Goal: Submit feedback/report problem

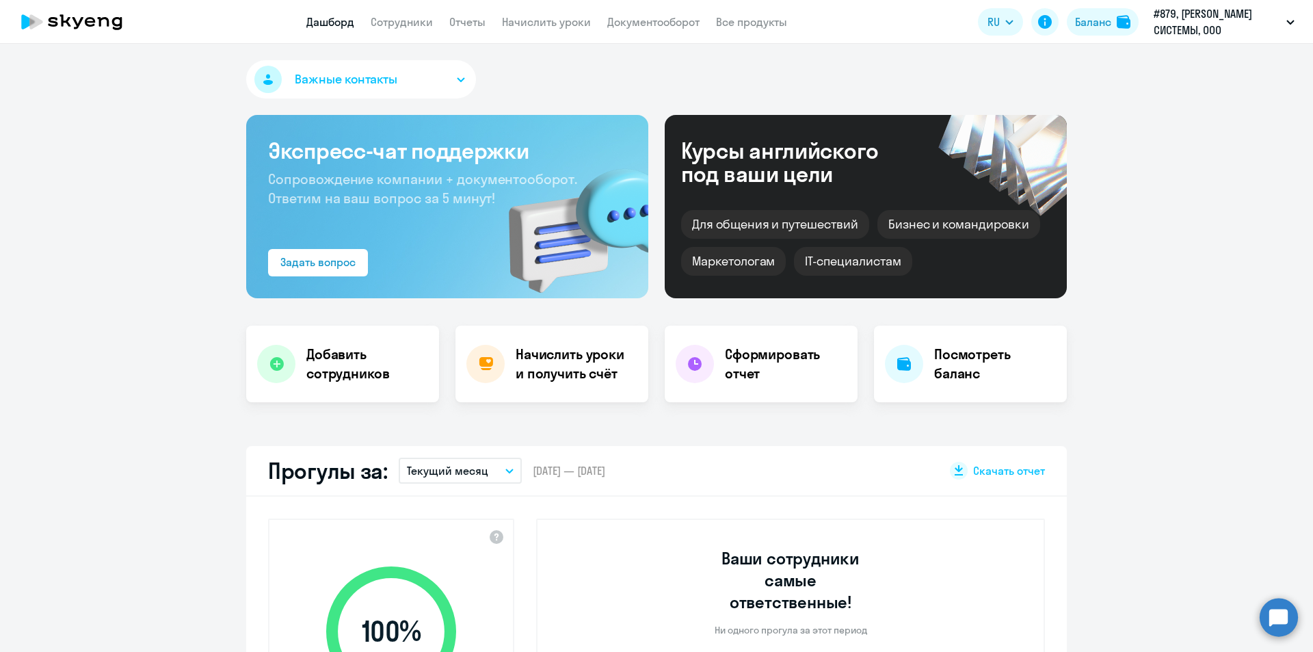
select select "30"
drag, startPoint x: 1279, startPoint y: 621, endPoint x: 1270, endPoint y: 620, distance: 8.2
click at [1278, 621] on circle at bounding box center [1278, 617] width 38 height 38
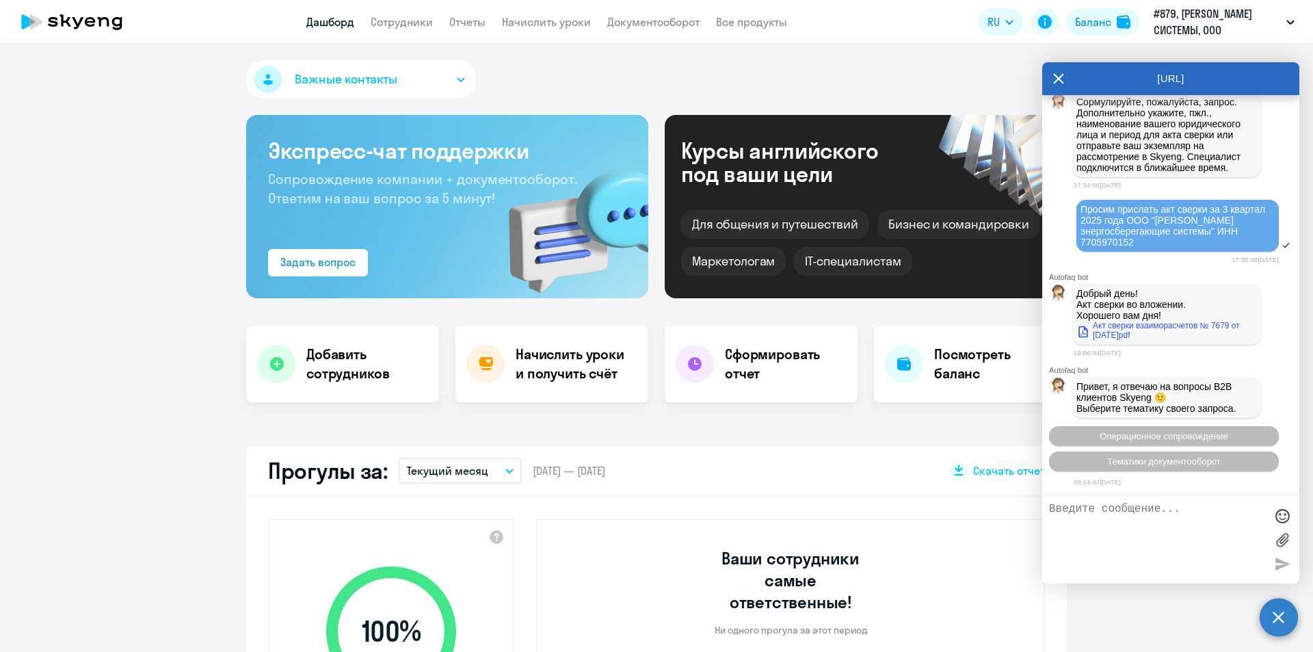
scroll to position [9763, 0]
click at [1129, 536] on textarea at bounding box center [1157, 540] width 216 height 74
type textarea "L"
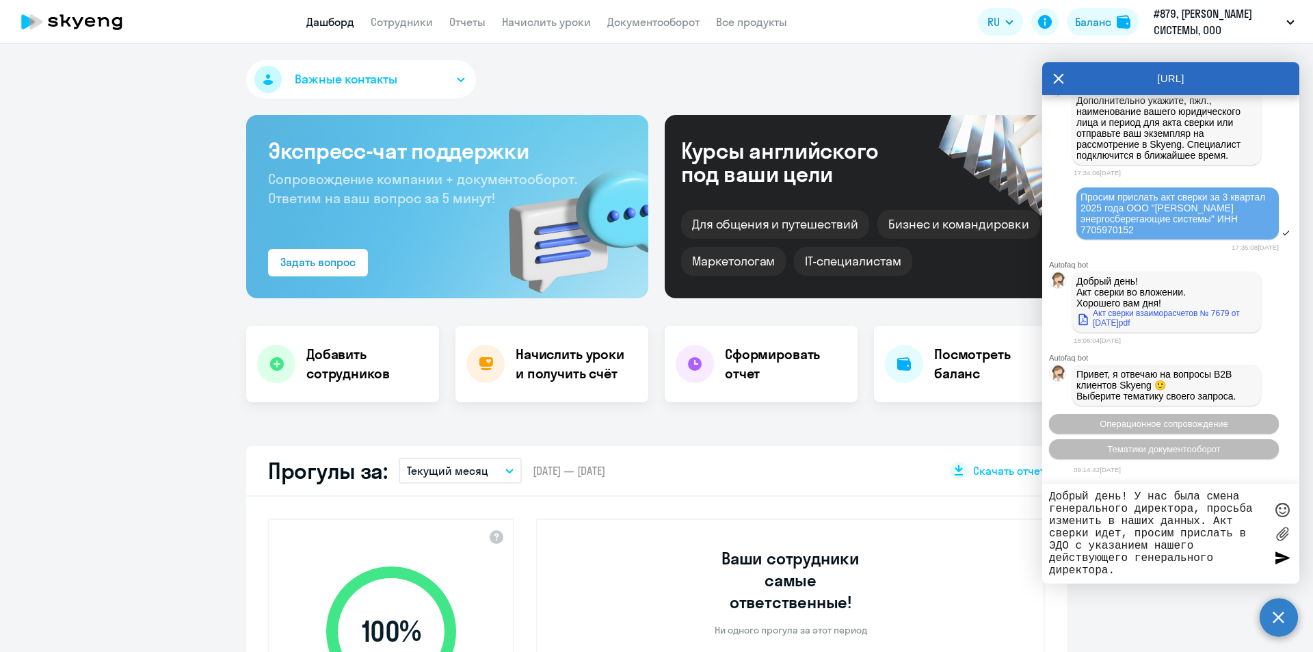
type textarea "Добрый день! У нас была смена генерального директора, просьба изменить в наших …"
click at [1276, 535] on label at bounding box center [1282, 533] width 21 height 21
click at [0, 0] on input "file" at bounding box center [0, 0] width 0 height 0
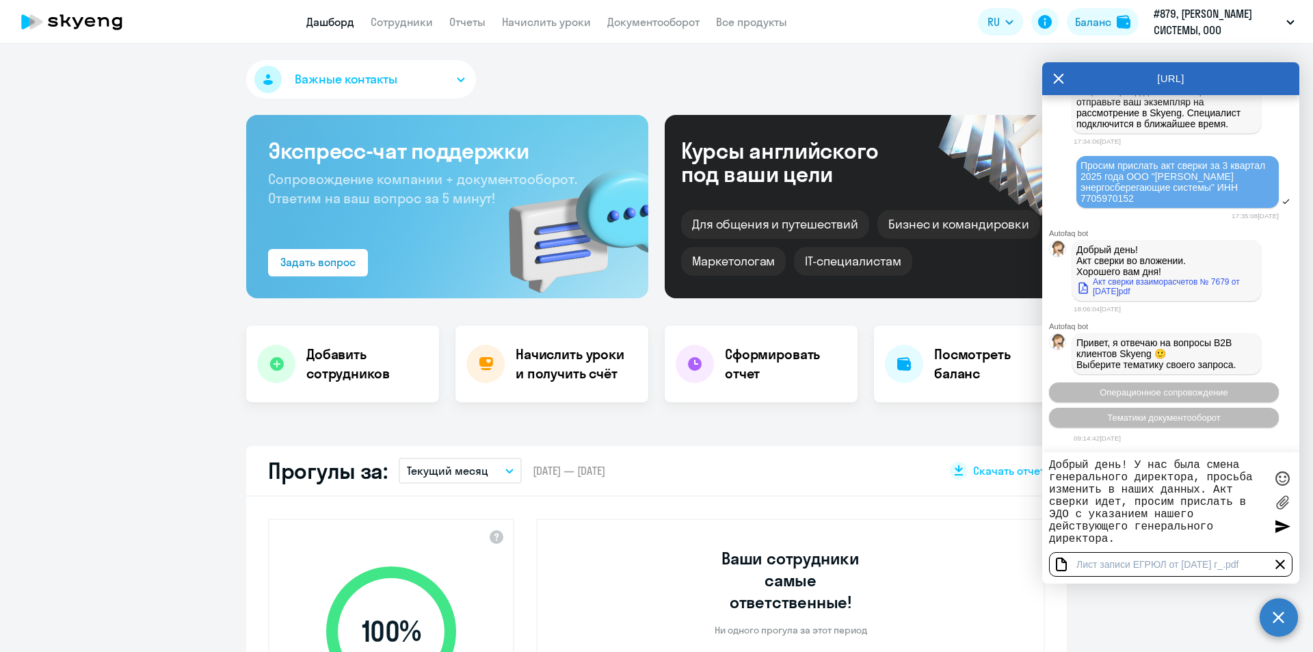
click at [1278, 505] on label at bounding box center [1282, 502] width 21 height 21
click at [0, 0] on input "file" at bounding box center [0, 0] width 0 height 0
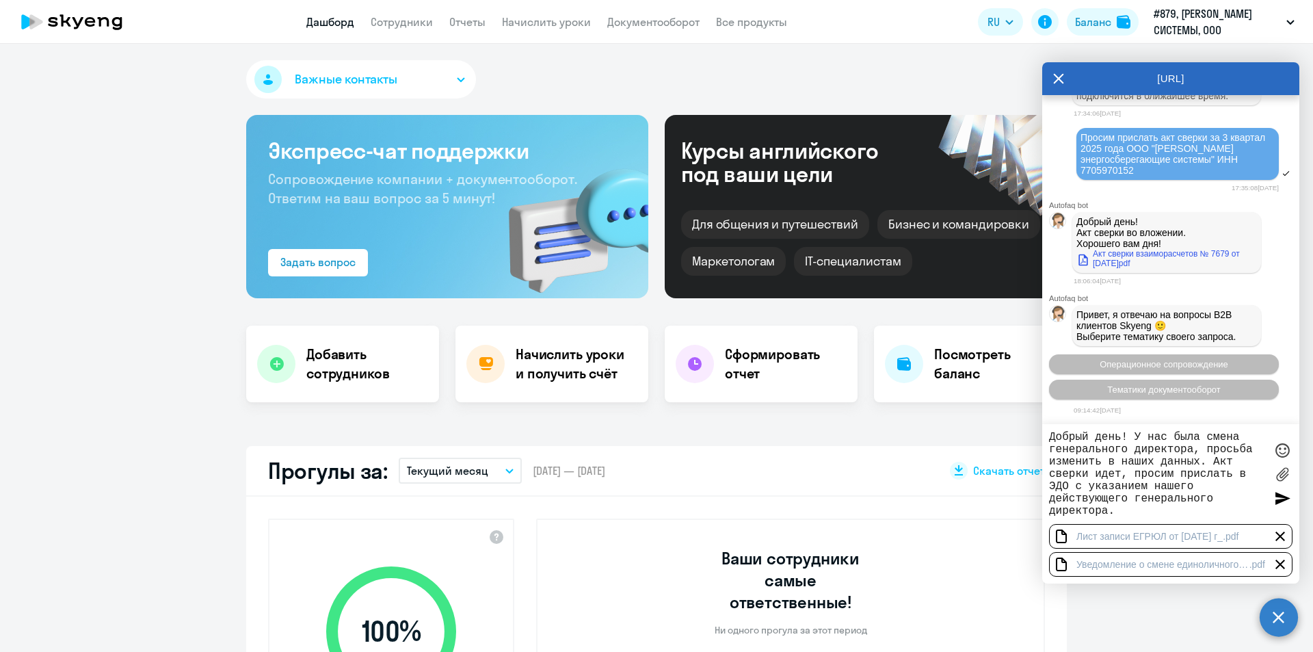
click at [1279, 474] on label at bounding box center [1282, 474] width 21 height 21
click at [0, 0] on input "file" at bounding box center [0, 0] width 0 height 0
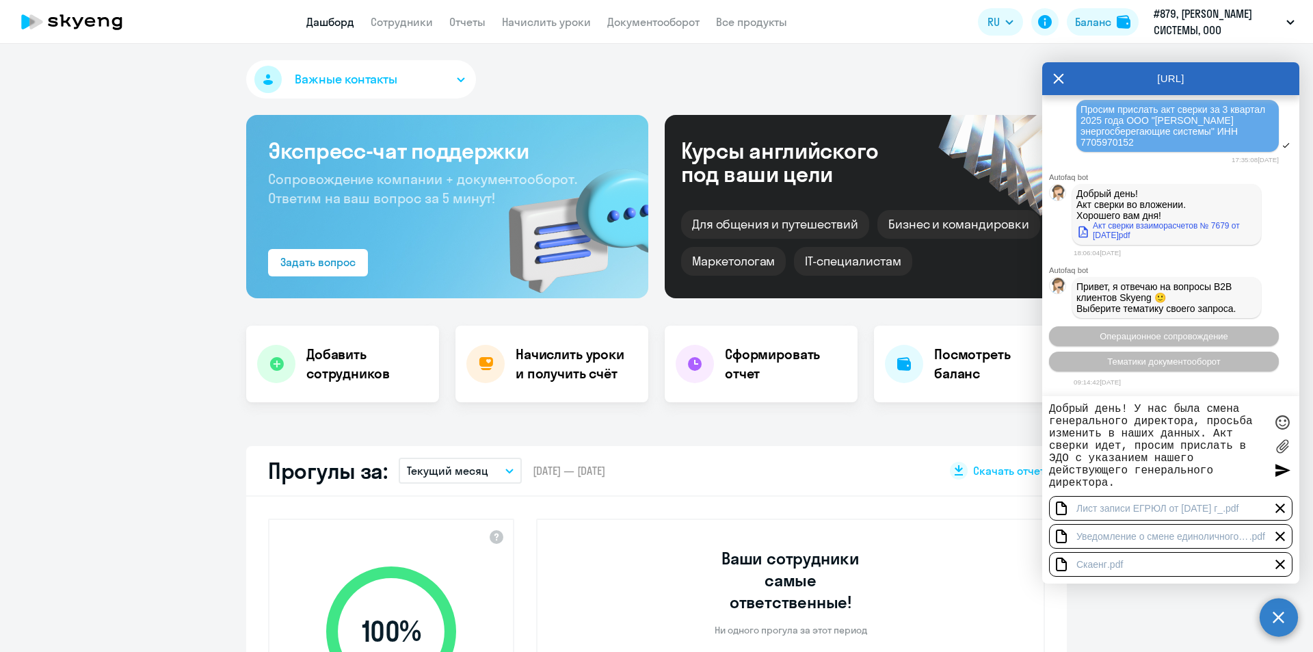
click at [1285, 468] on div at bounding box center [1282, 469] width 21 height 21
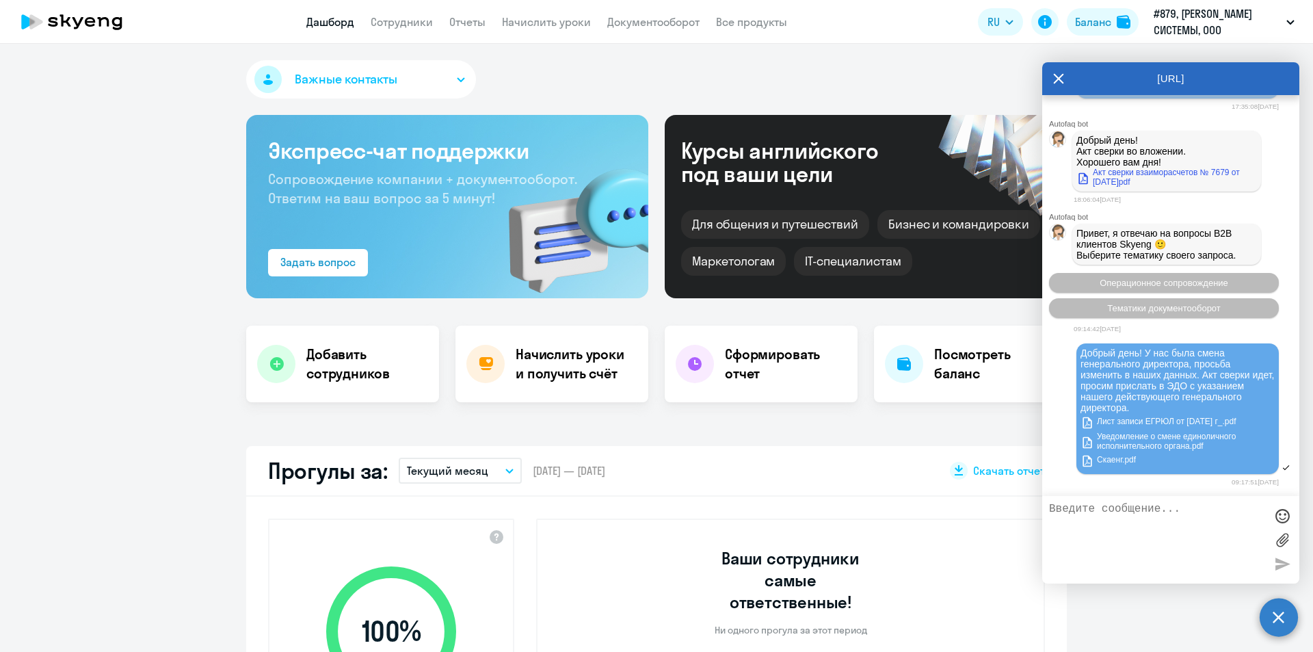
scroll to position [10024, 0]
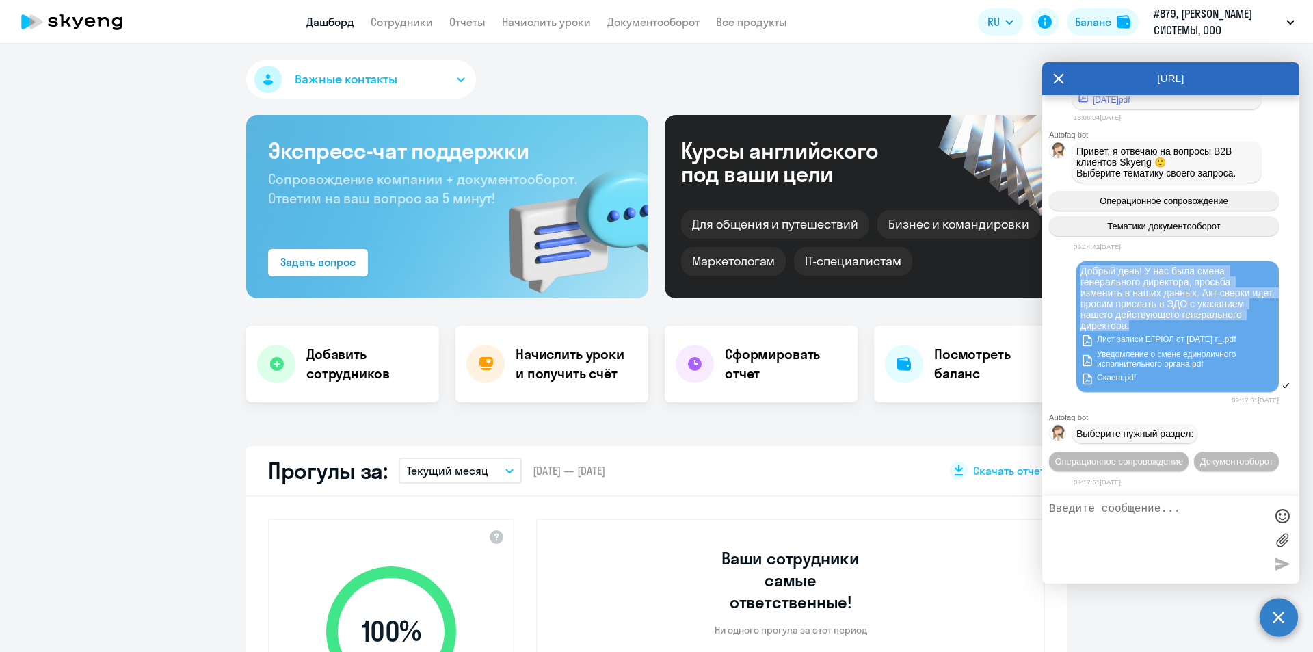
drag, startPoint x: 1192, startPoint y: 300, endPoint x: 1073, endPoint y: 239, distance: 133.0
click at [1073, 260] on div "Добрый день! У нас была смена генерального директора, просьба изменить в наших …" at bounding box center [1170, 327] width 257 height 135
copy span "Добрый день! У нас была смена генерального директора, просьба изменить в наших …"
click at [1183, 456] on span "Операционное сопровождение" at bounding box center [1118, 461] width 129 height 10
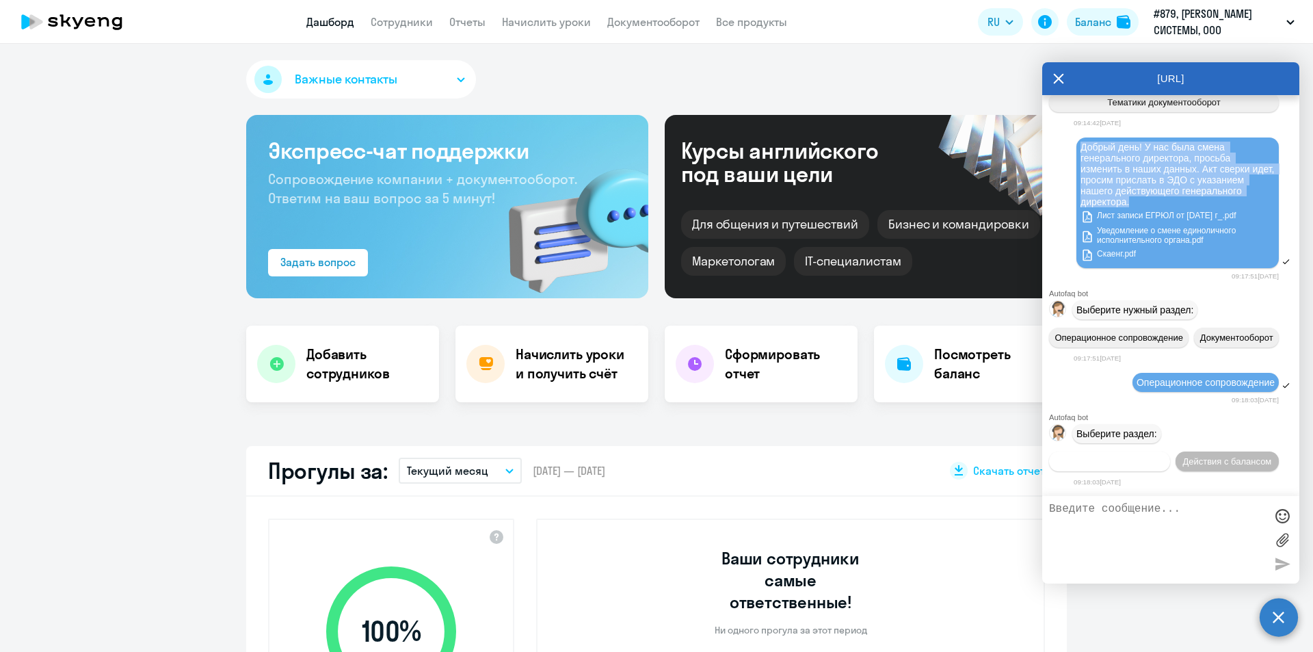
scroll to position [10172, 0]
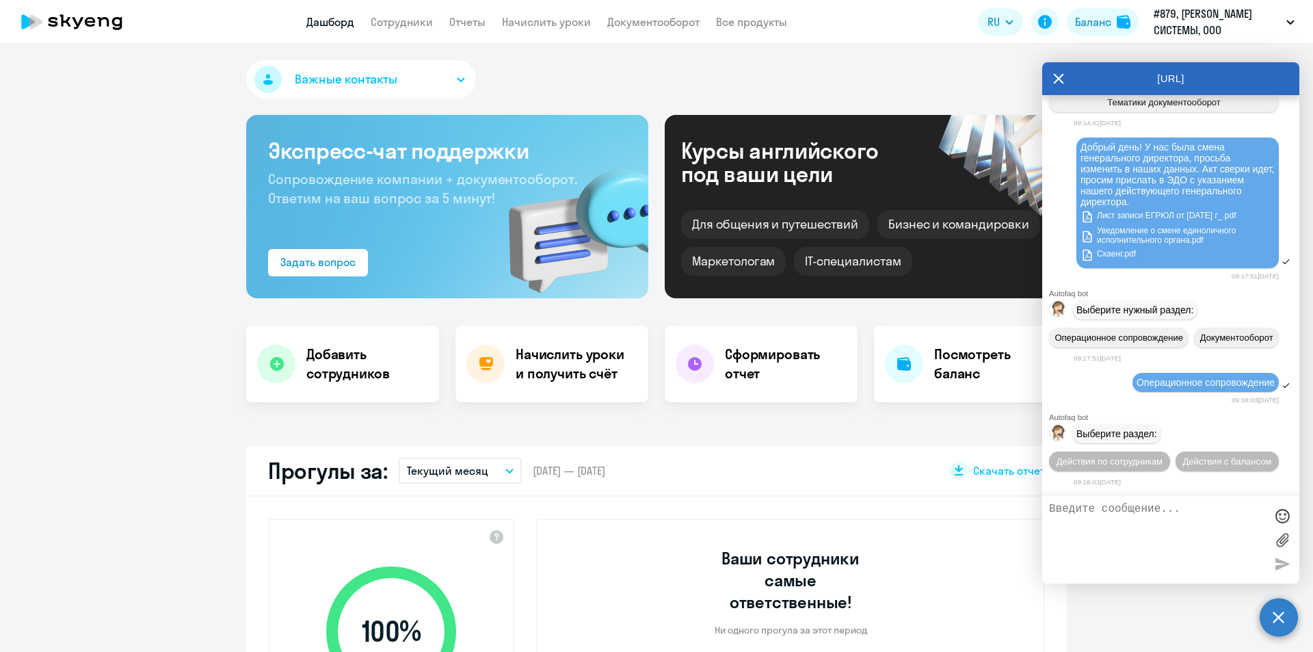
click at [1108, 428] on span "Выберите раздел:" at bounding box center [1116, 433] width 81 height 11
click at [1112, 456] on span "Действия по сотрудникам" at bounding box center [1109, 461] width 106 height 10
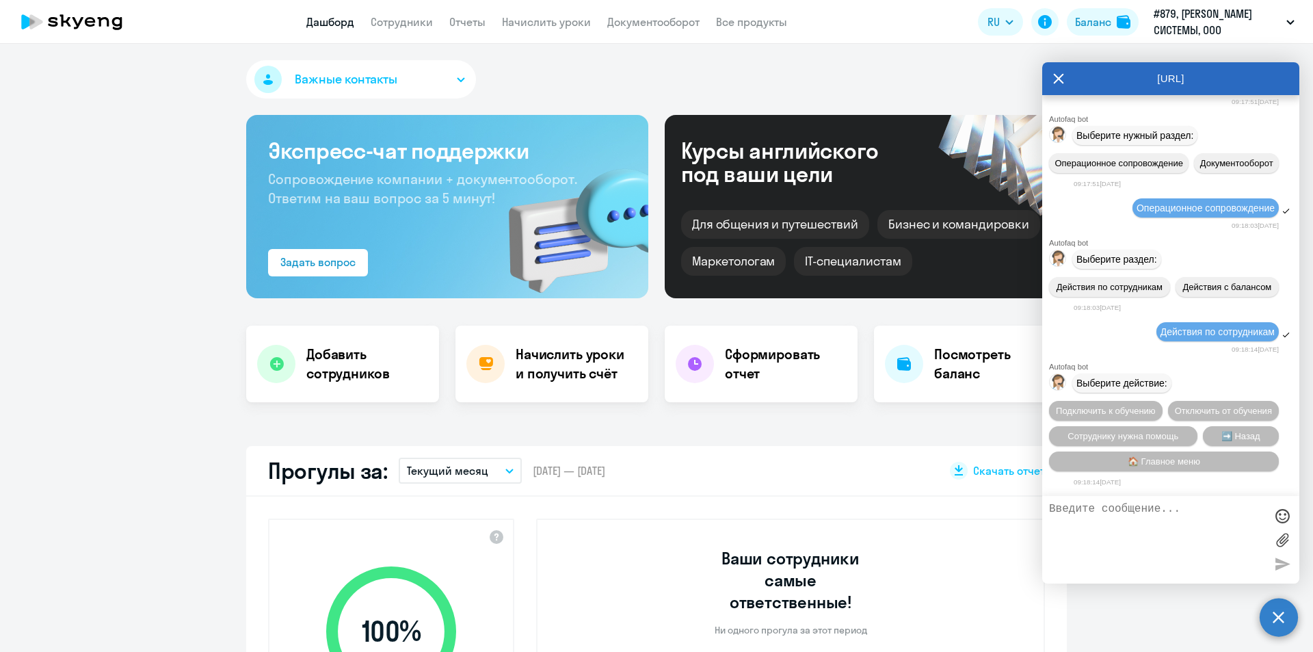
scroll to position [10375, 0]
click at [1228, 455] on button "🏠 Главное меню" at bounding box center [1164, 461] width 230 height 20
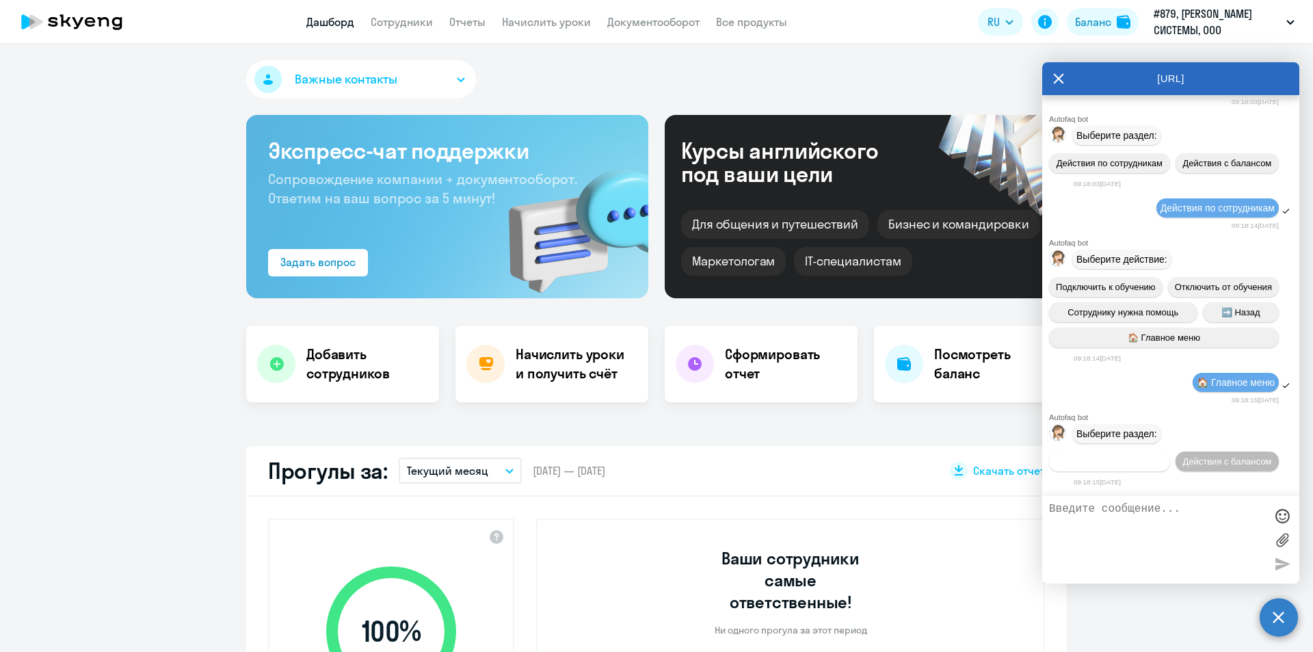
scroll to position [10526, 0]
click at [1182, 462] on span "Действия с балансом" at bounding box center [1226, 461] width 89 height 10
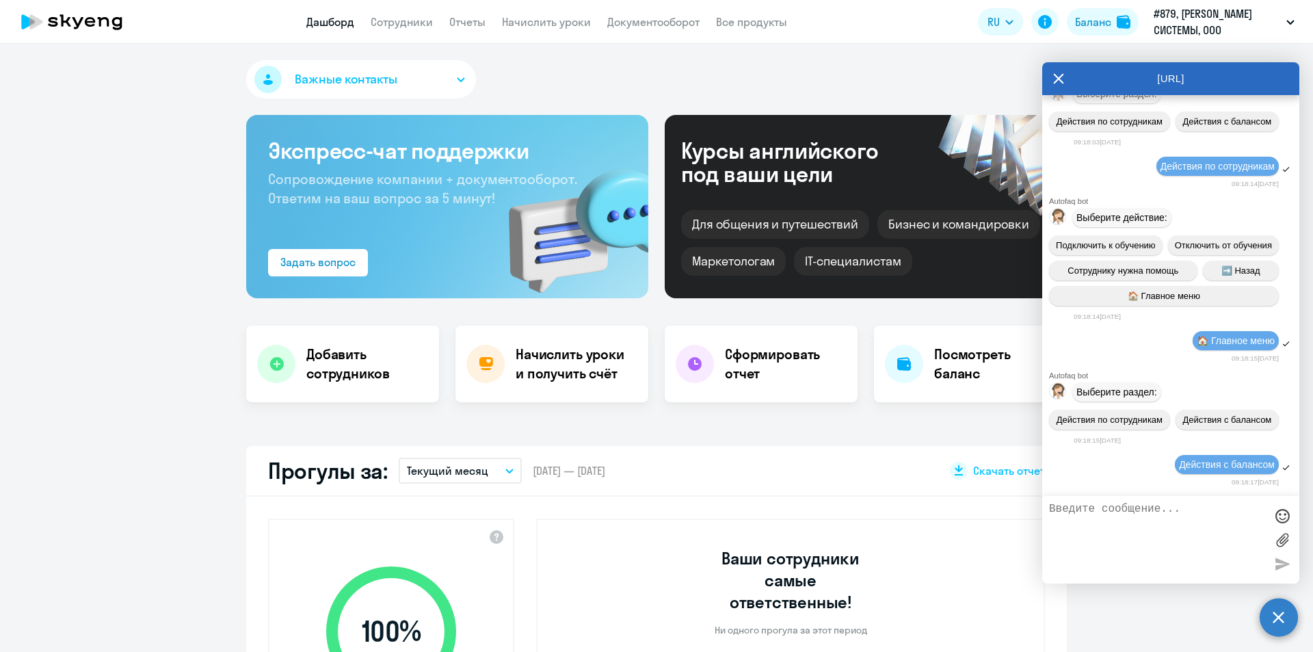
scroll to position [10677, 0]
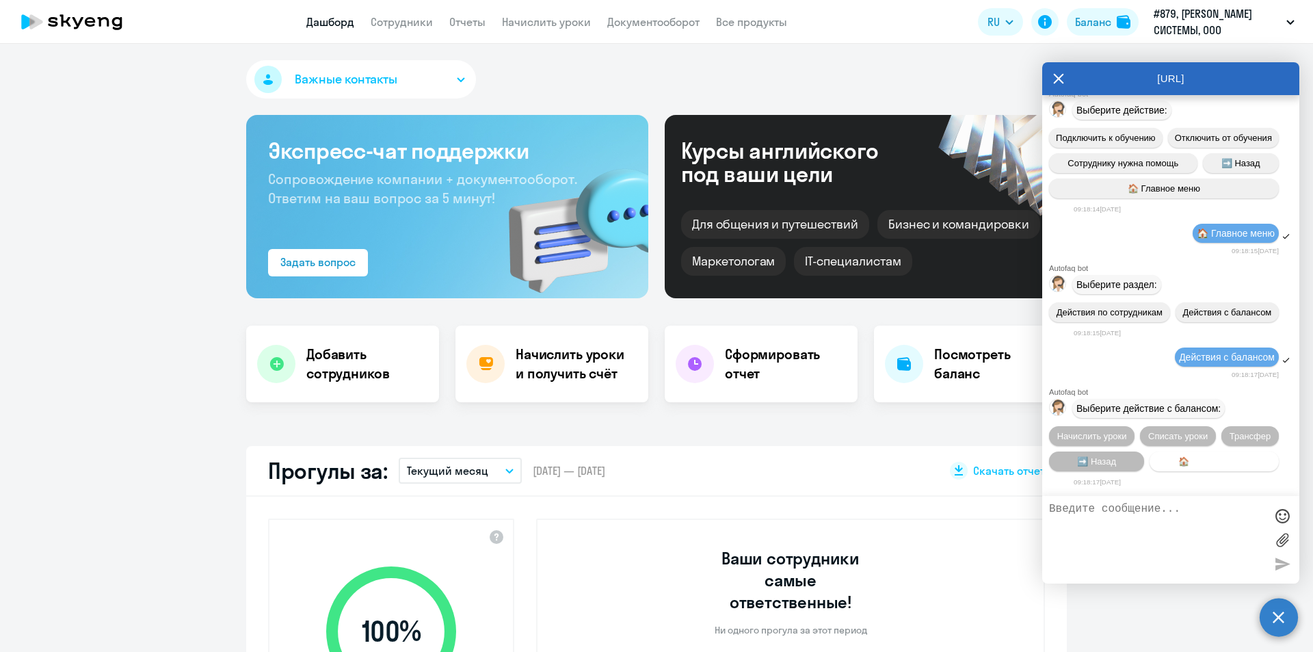
click at [1178, 457] on span "🏠 Главное меню" at bounding box center [1214, 461] width 72 height 10
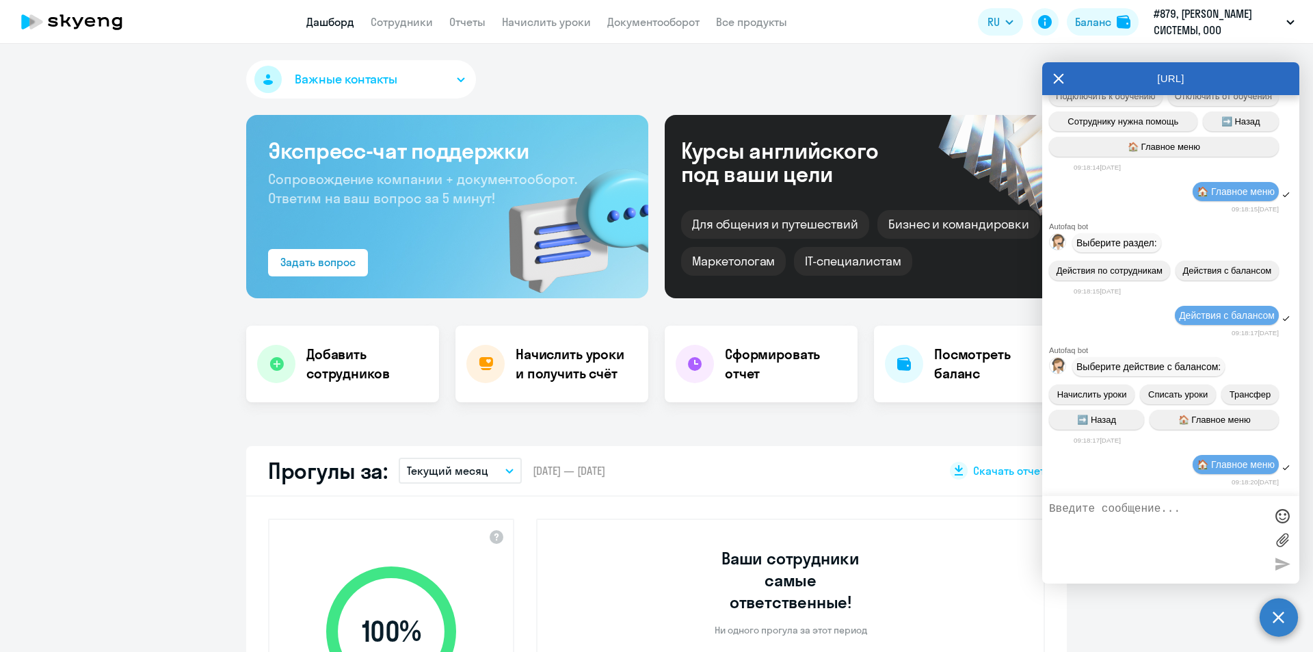
scroll to position [10828, 0]
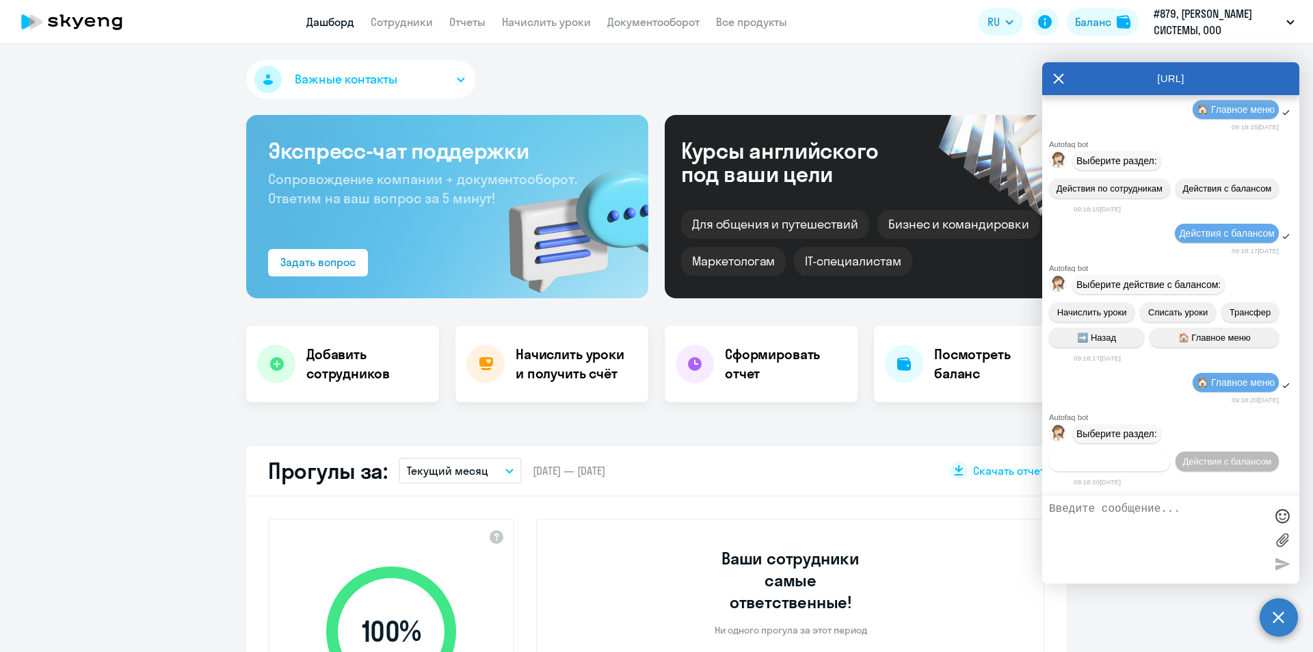
click at [1124, 456] on span "Действия по сотрудникам" at bounding box center [1109, 461] width 106 height 10
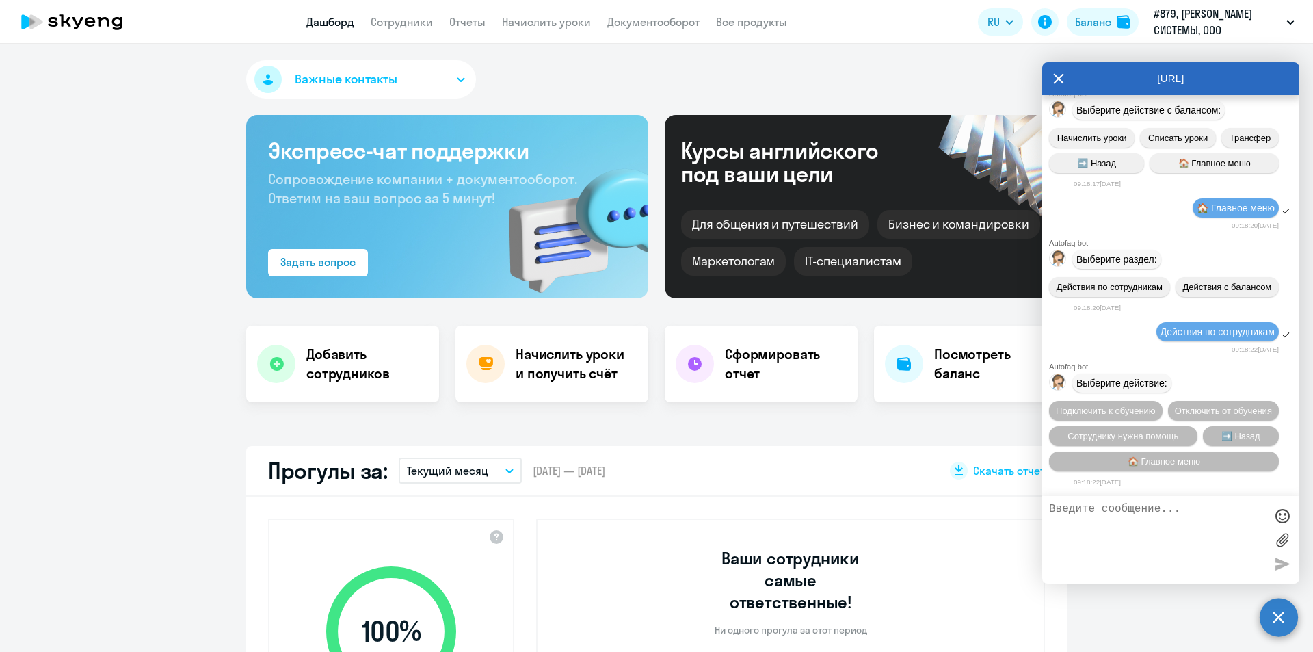
scroll to position [11030, 0]
click at [1233, 438] on span "➡️ Назад" at bounding box center [1240, 436] width 39 height 10
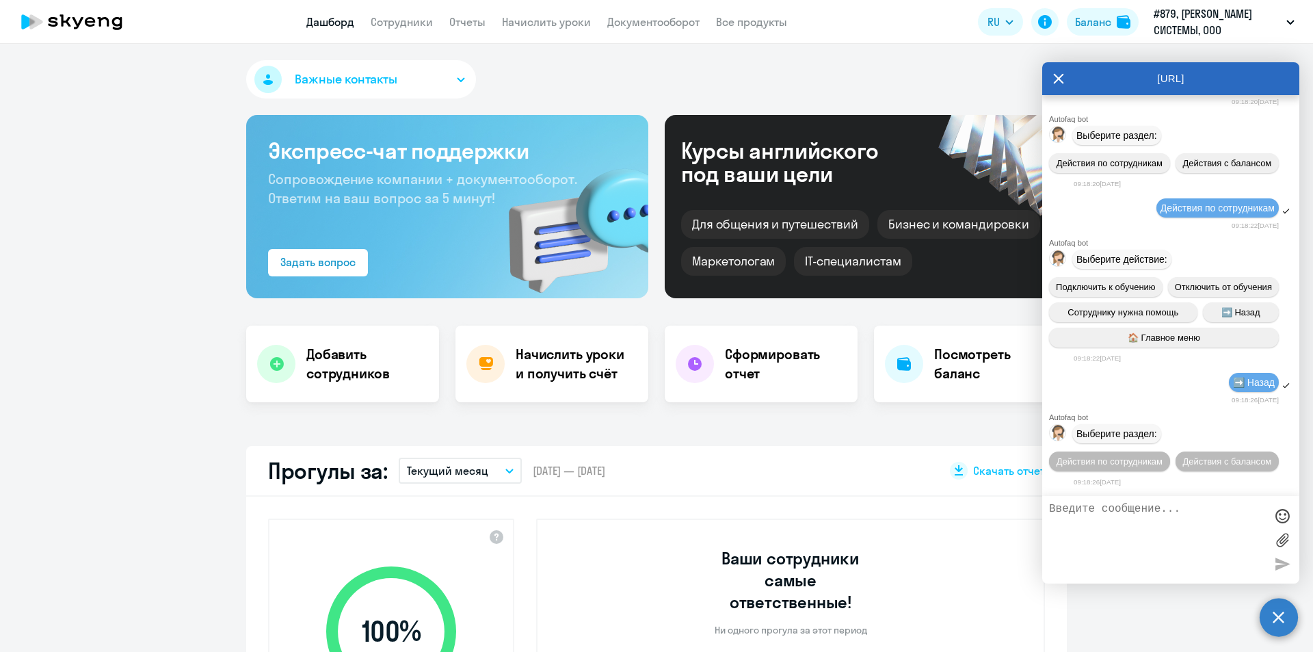
scroll to position [11181, 0]
click at [1249, 377] on span "➡️ Назад" at bounding box center [1254, 382] width 42 height 11
click at [1150, 536] on textarea at bounding box center [1157, 540] width 216 height 74
paste textarea "Добрый день! У нас была смена генерального директора, просьба изменить в наших …"
type textarea "Добрый день! У нас была смена генерального директора, просьба изменить в наших …"
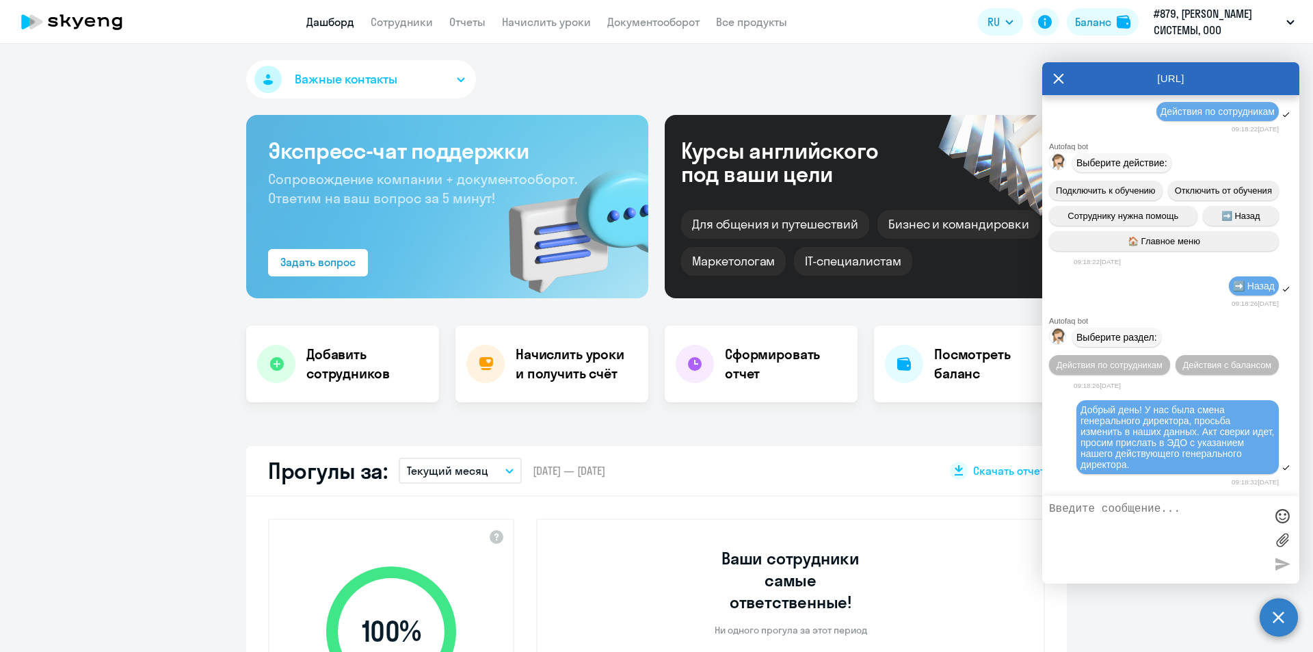
scroll to position [11278, 0]
click at [1281, 539] on label at bounding box center [1282, 539] width 21 height 21
click at [0, 0] on input "file" at bounding box center [0, 0] width 0 height 0
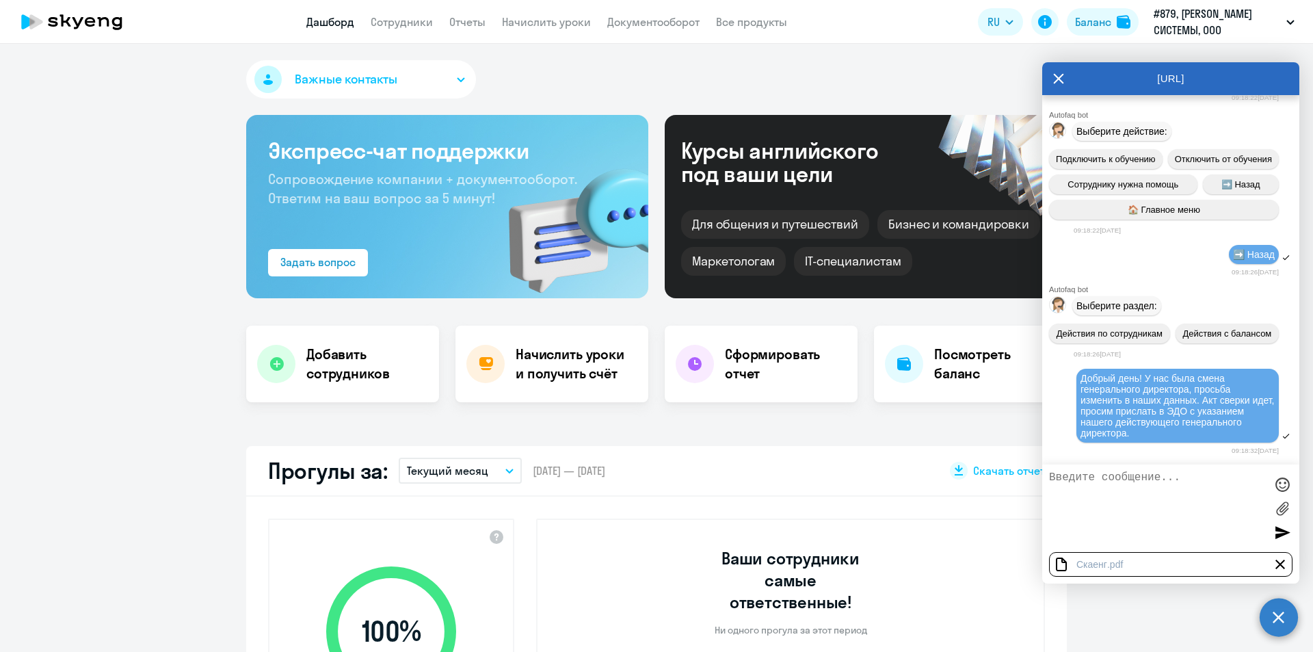
click at [1284, 510] on label at bounding box center [1282, 508] width 21 height 21
click at [0, 0] on input "file" at bounding box center [0, 0] width 0 height 0
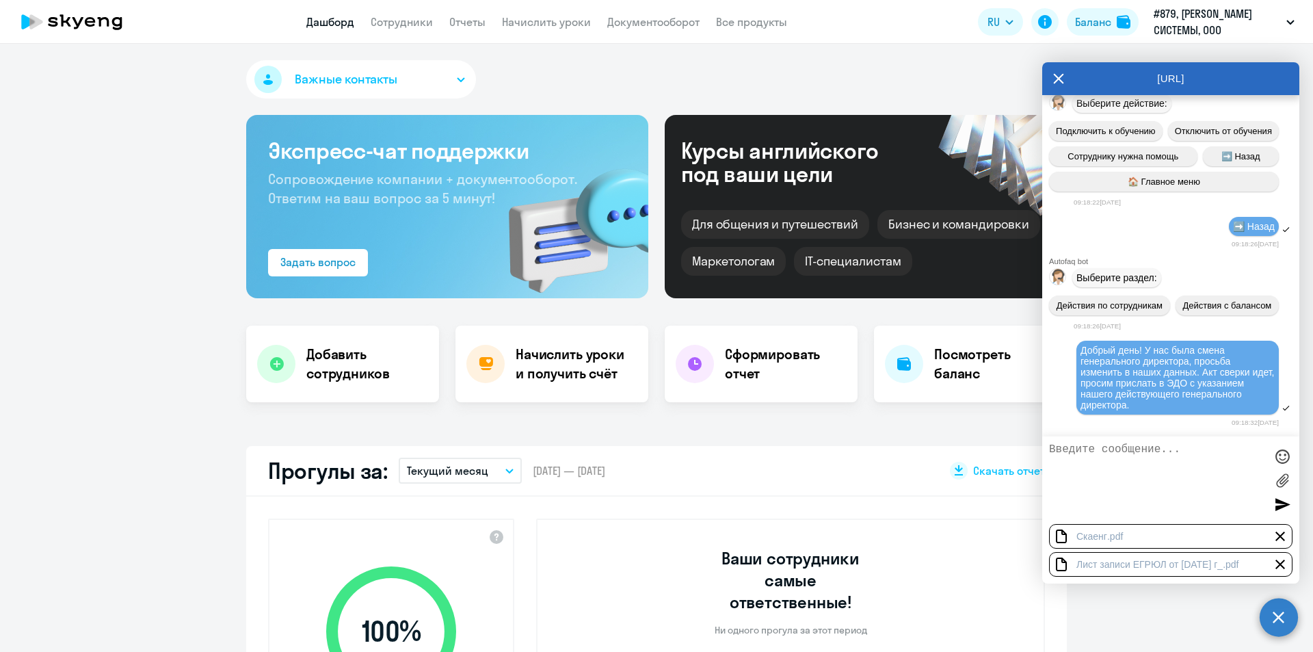
click at [1283, 483] on label at bounding box center [1282, 480] width 21 height 21
click at [0, 0] on input "file" at bounding box center [0, 0] width 0 height 0
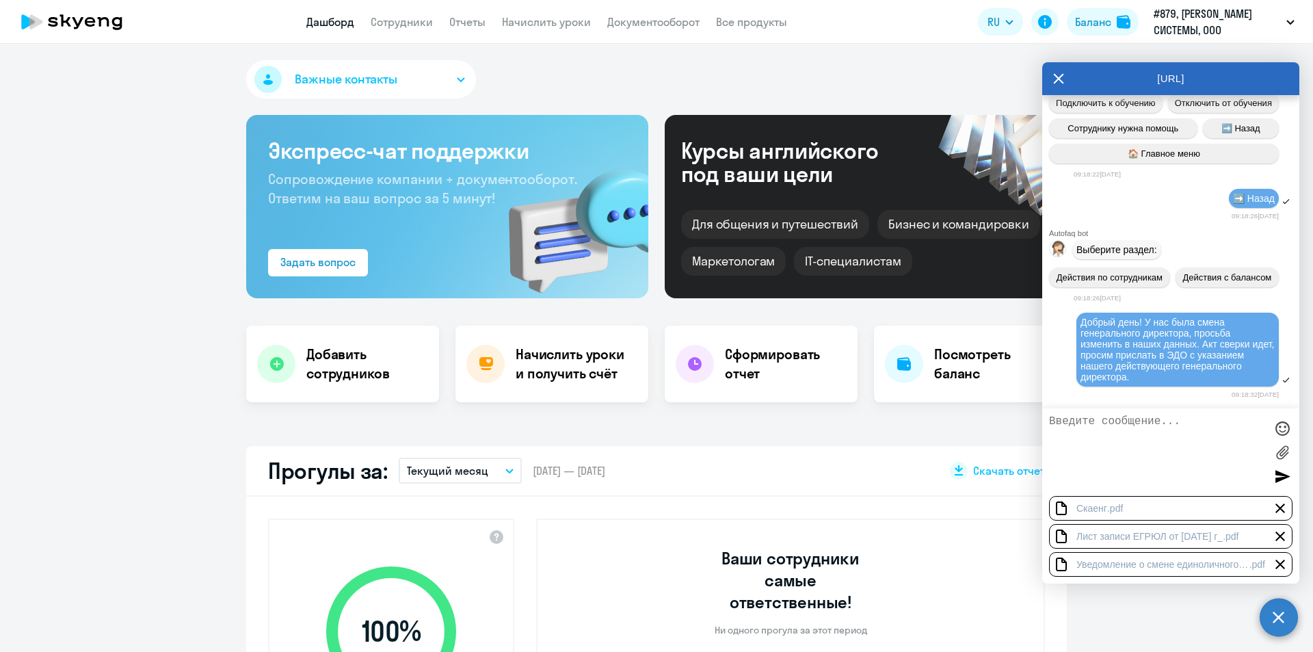
click at [1281, 483] on div at bounding box center [1282, 476] width 21 height 21
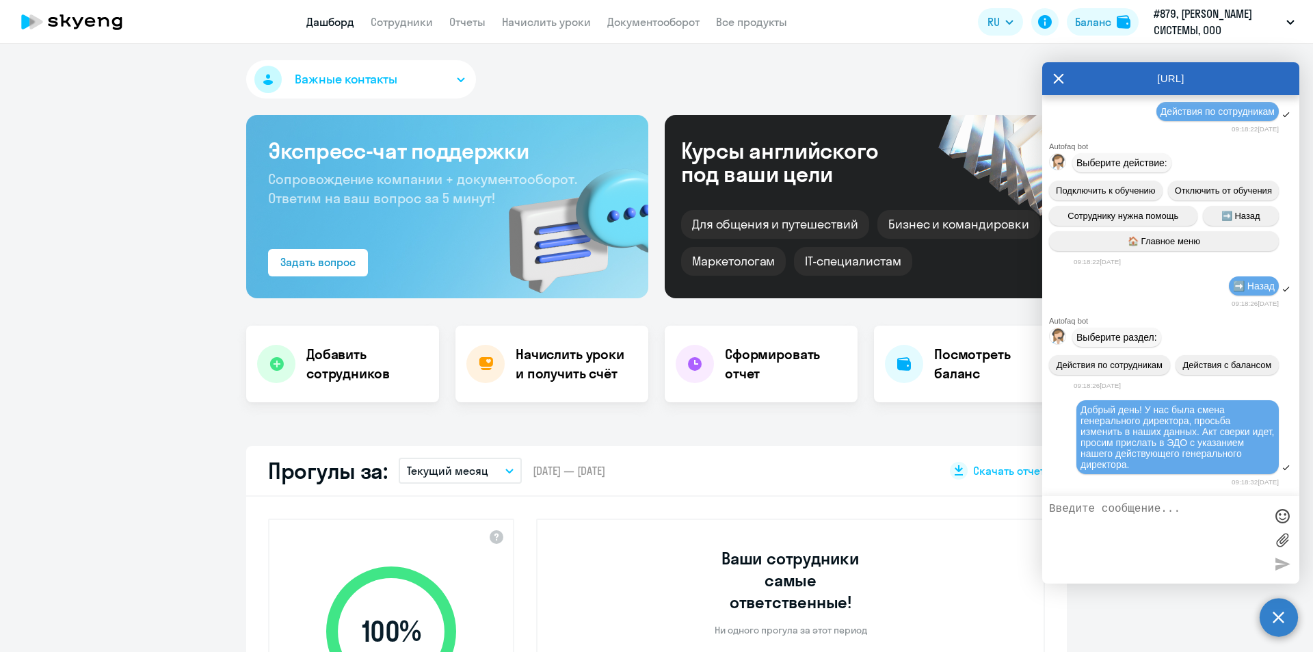
scroll to position [11364, 0]
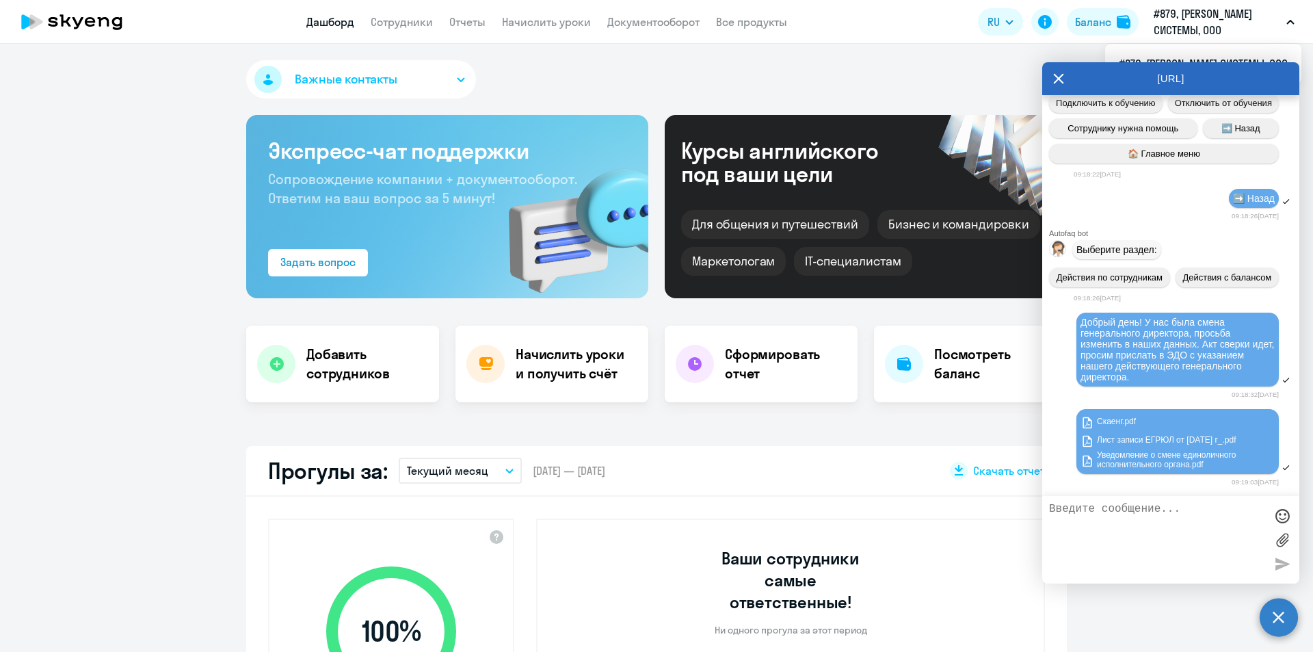
click at [1055, 79] on icon at bounding box center [1058, 78] width 11 height 33
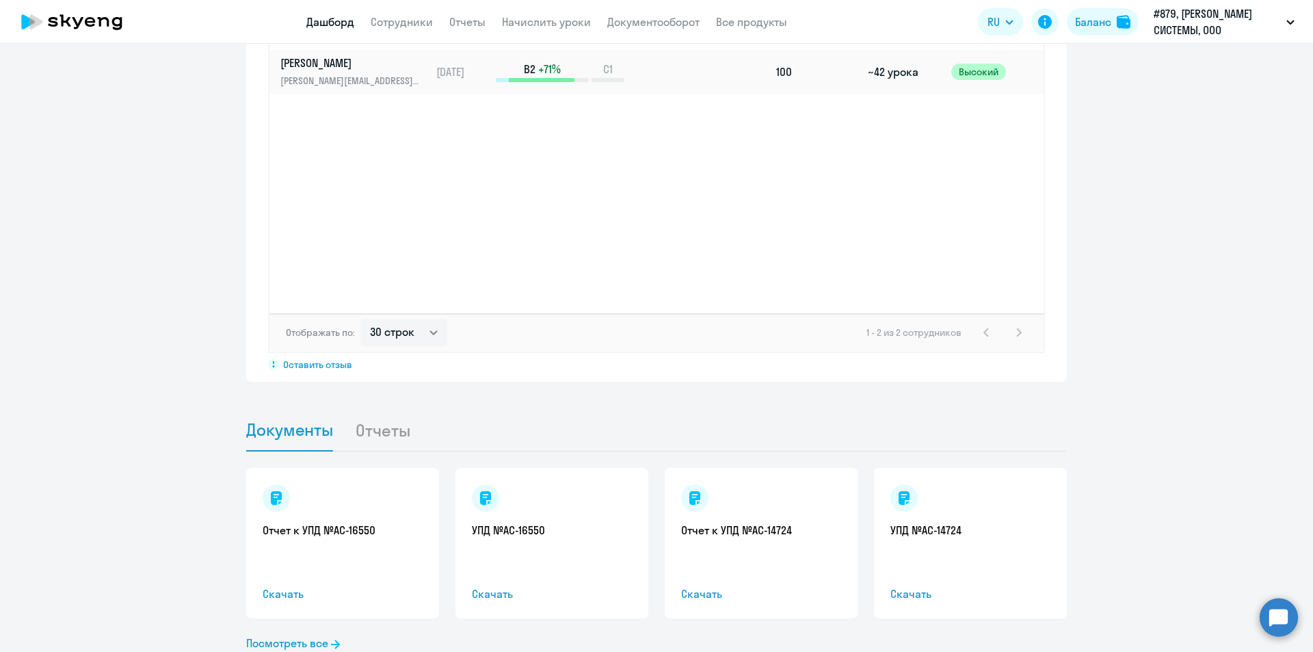
scroll to position [1108, 0]
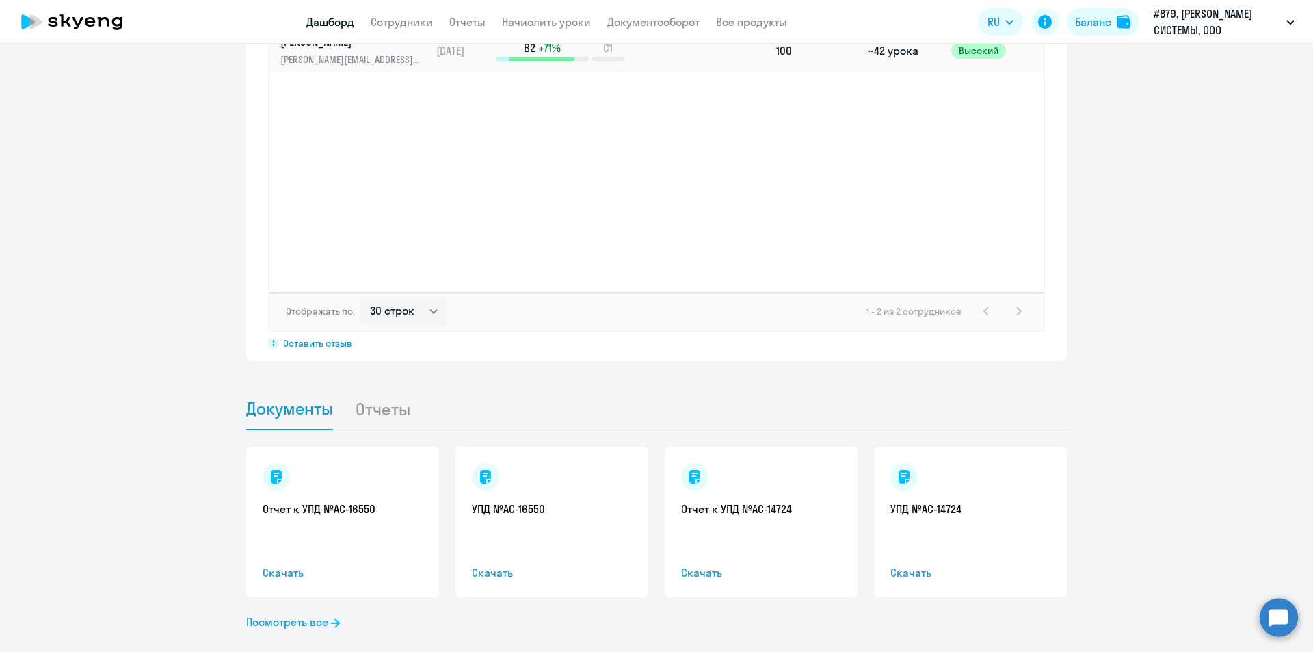
click at [1289, 622] on circle at bounding box center [1278, 617] width 38 height 38
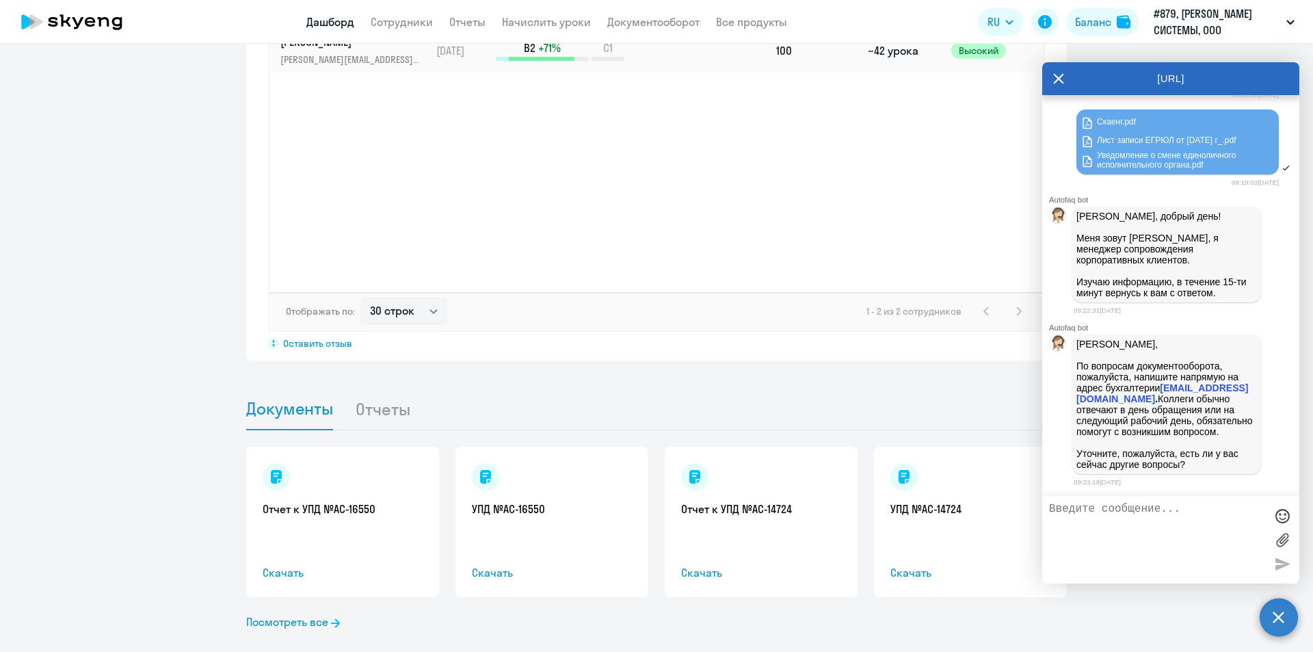
scroll to position [11675, 0]
drag, startPoint x: 1177, startPoint y: 386, endPoint x: 1056, endPoint y: 393, distance: 120.5
click at [1056, 393] on div "[PERSON_NAME], По вопросам документооборота, пожалуйста, напишите напрямую на а…" at bounding box center [1170, 404] width 257 height 145
copy strong "[EMAIL_ADDRESS][DOMAIN_NAME]"
click at [1110, 537] on textarea at bounding box center [1157, 540] width 216 height 74
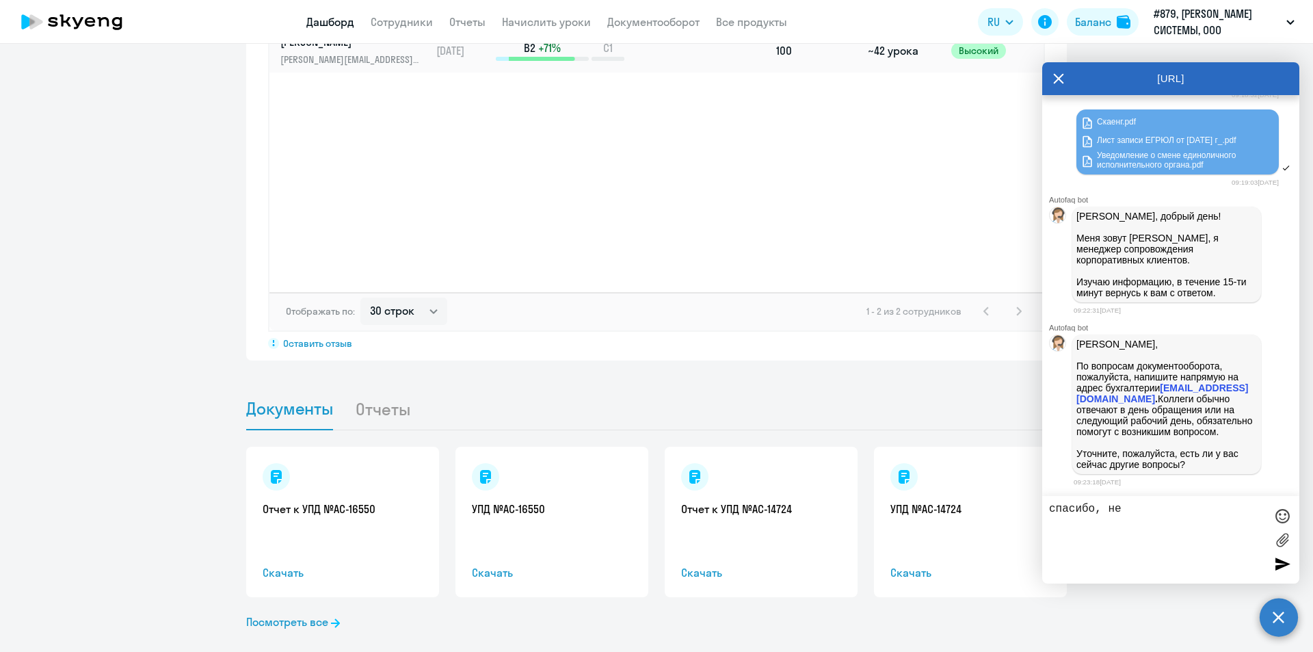
type textarea "спасибо, нет"
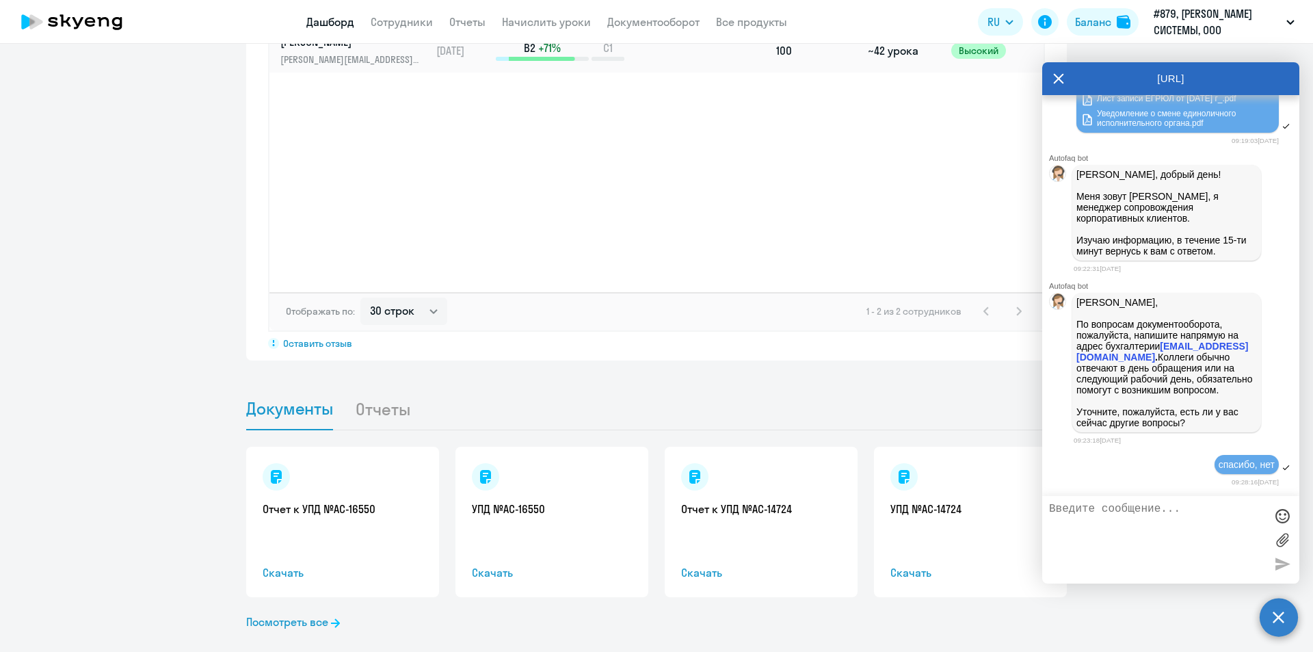
click at [42, 139] on app-progress-dashboard "Прогресс за: Весь период – [DATE] — [DATE] Как мы считаем Скачать отчет Показат…" at bounding box center [656, 54] width 1313 height 612
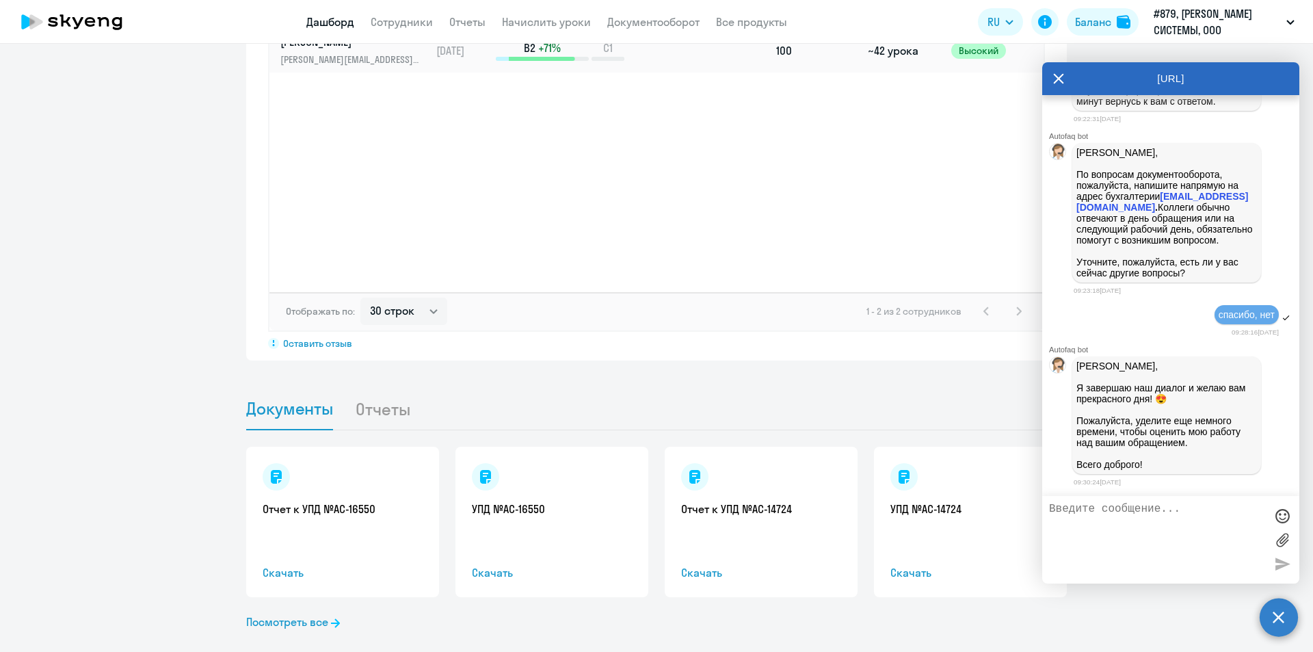
click at [1071, 76] on div "[URL]" at bounding box center [1170, 78] width 257 height 33
click at [1054, 83] on icon at bounding box center [1059, 78] width 10 height 10
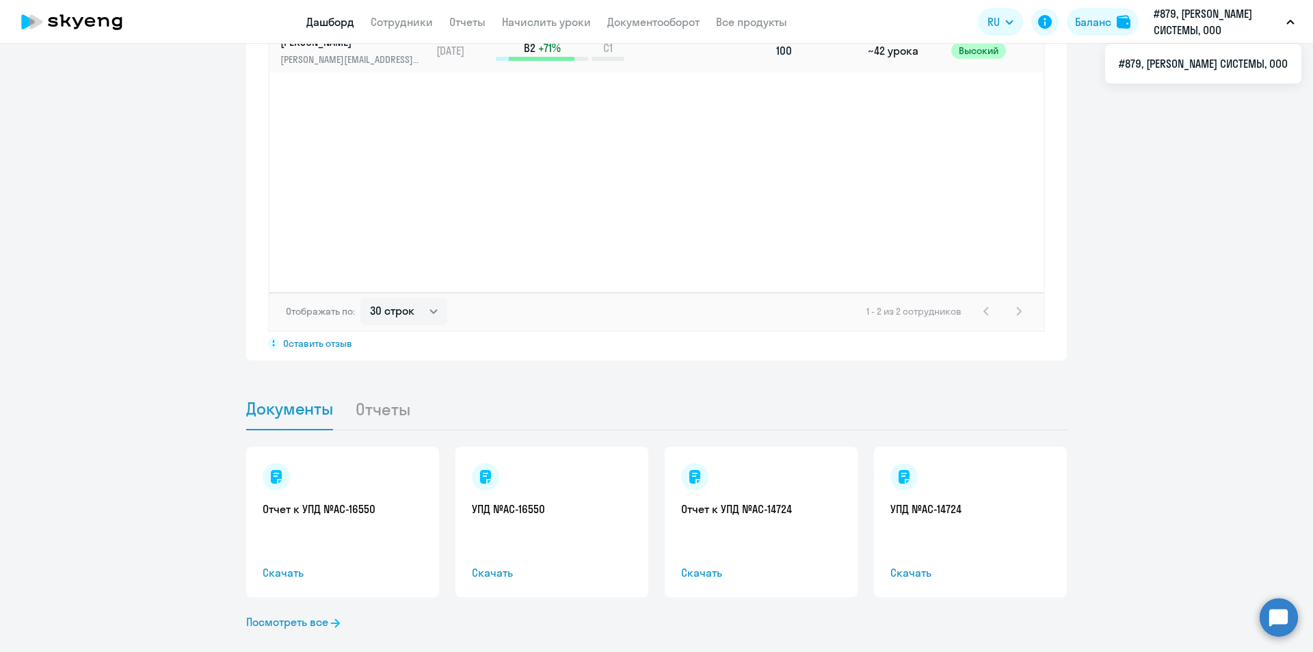
click at [1175, 17] on p "#879, [PERSON_NAME] СИСТЕМЫ, ООО" at bounding box center [1216, 21] width 127 height 33
click at [1286, 612] on circle at bounding box center [1278, 617] width 38 height 38
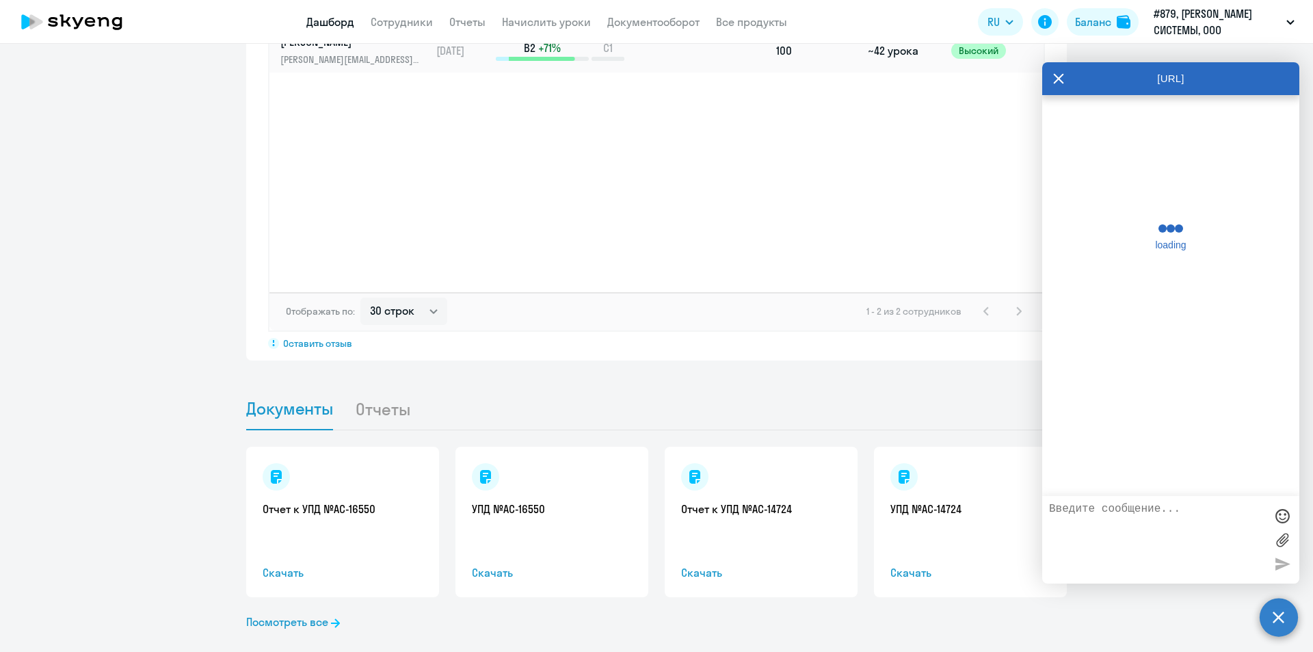
scroll to position [12057, 0]
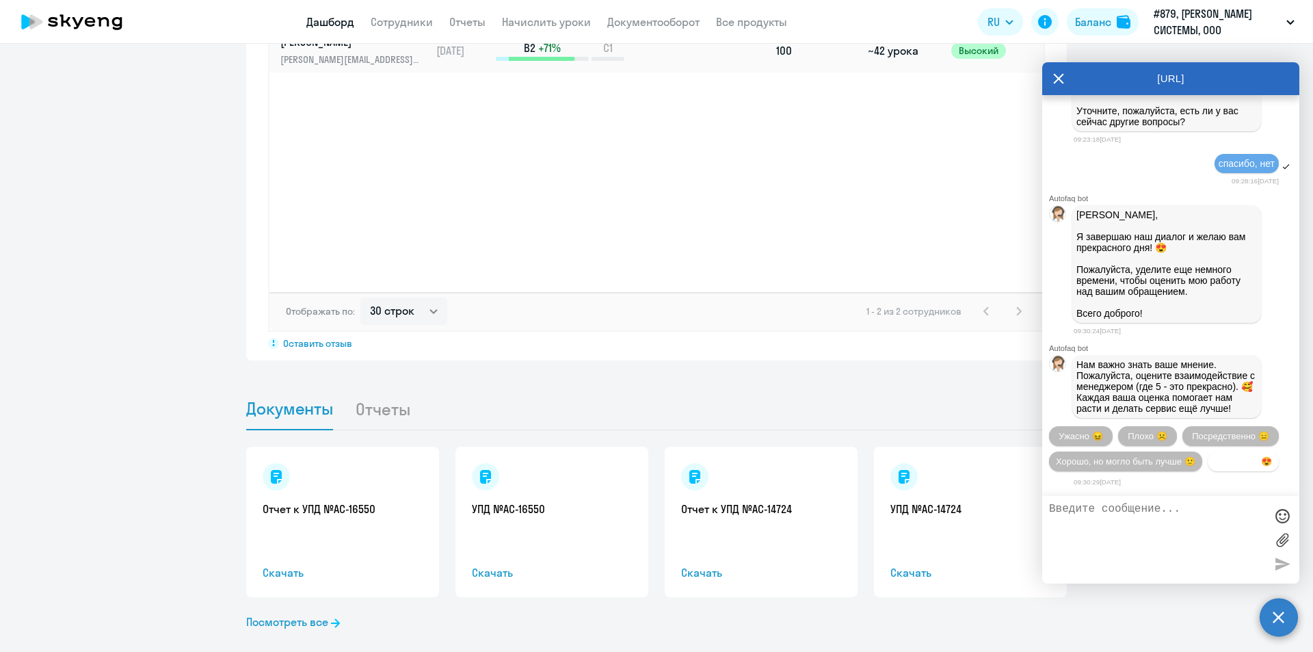
click at [1214, 466] on span "Прекрасно 😍" at bounding box center [1242, 461] width 57 height 10
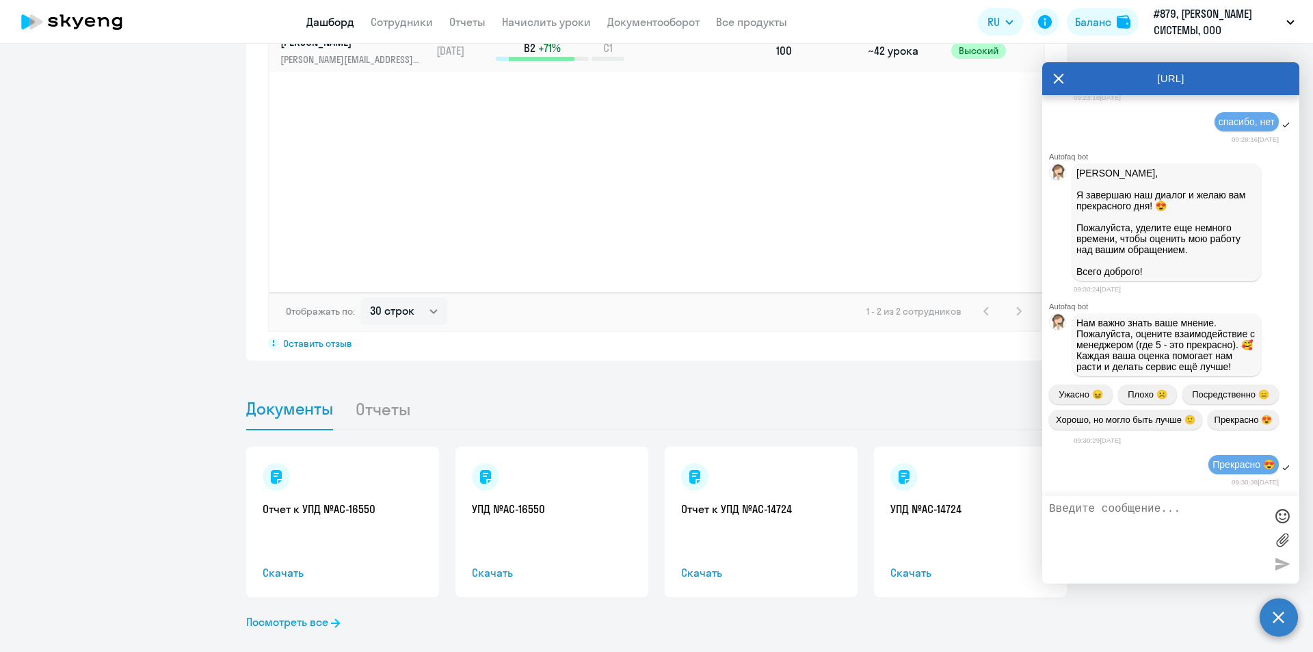
scroll to position [12201, 0]
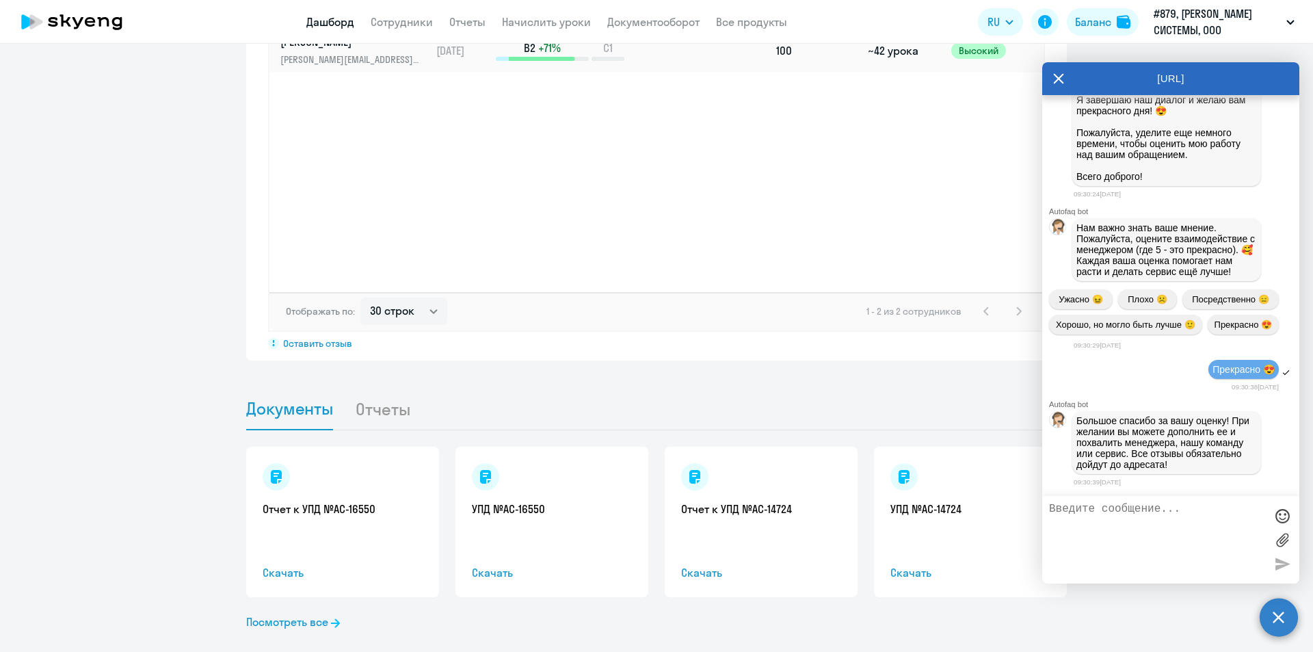
click at [1055, 73] on icon at bounding box center [1058, 78] width 11 height 33
